Goal: Information Seeking & Learning: Learn about a topic

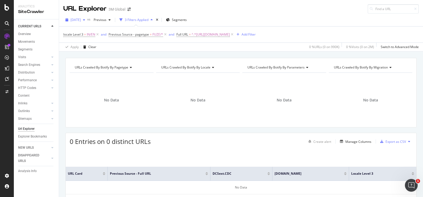
click at [87, 20] on div "button" at bounding box center [84, 19] width 6 height 3
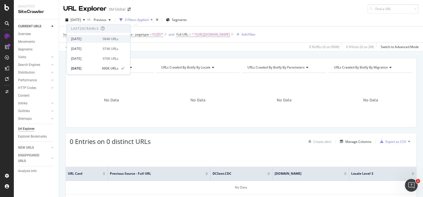
click at [104, 42] on div "[DATE] 964K URLs" at bounding box center [98, 39] width 63 height 8
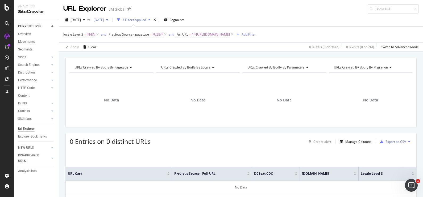
click at [104, 20] on span "[DATE]" at bounding box center [97, 20] width 12 height 5
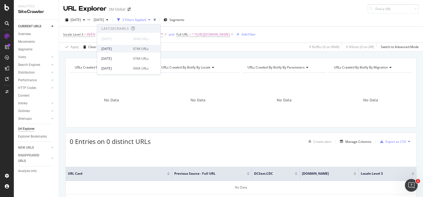
click at [117, 51] on div "[DATE]" at bounding box center [115, 48] width 28 height 5
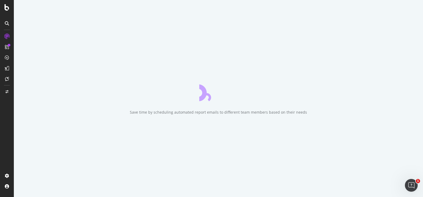
click at [186, 71] on div "Save time by scheduling automated report emails to different team members based…" at bounding box center [218, 98] width 409 height 197
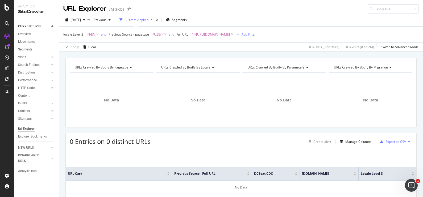
click at [214, 34] on span "^.*[URL][DOMAIN_NAME]" at bounding box center [210, 34] width 38 height 7
click at [234, 56] on icon at bounding box center [235, 56] width 3 height 4
click at [221, 57] on input "text" at bounding box center [210, 56] width 58 height 9
paste input "[URL][DOMAIN_NAME]"
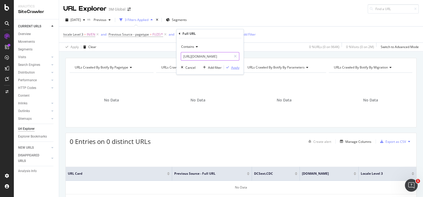
type input "[URL][DOMAIN_NAME]"
click at [231, 68] on div "Apply" at bounding box center [235, 67] width 8 height 5
click at [197, 50] on div "Apply Clear 0 % URLs ( 0 on 964K ) 0 % Visits ( 0 on 2M ) Switch to Advanced Mo…" at bounding box center [241, 47] width 364 height 9
